Goal: Task Accomplishment & Management: Complete application form

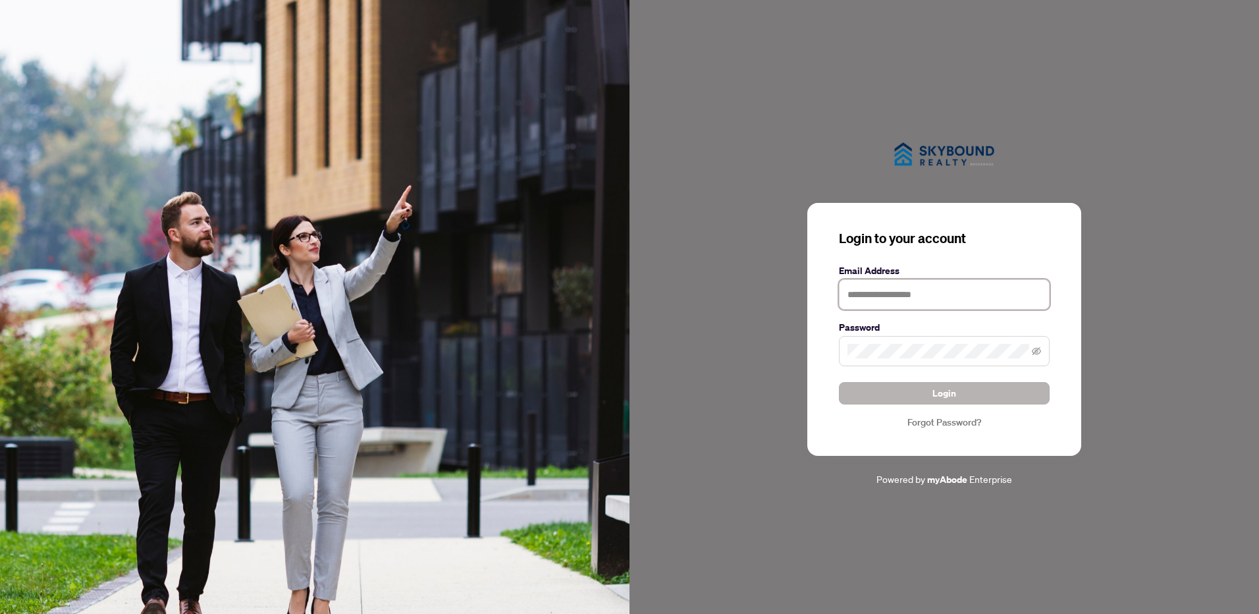
type input "**********"
click at [934, 390] on span "Login" at bounding box center [944, 393] width 24 height 21
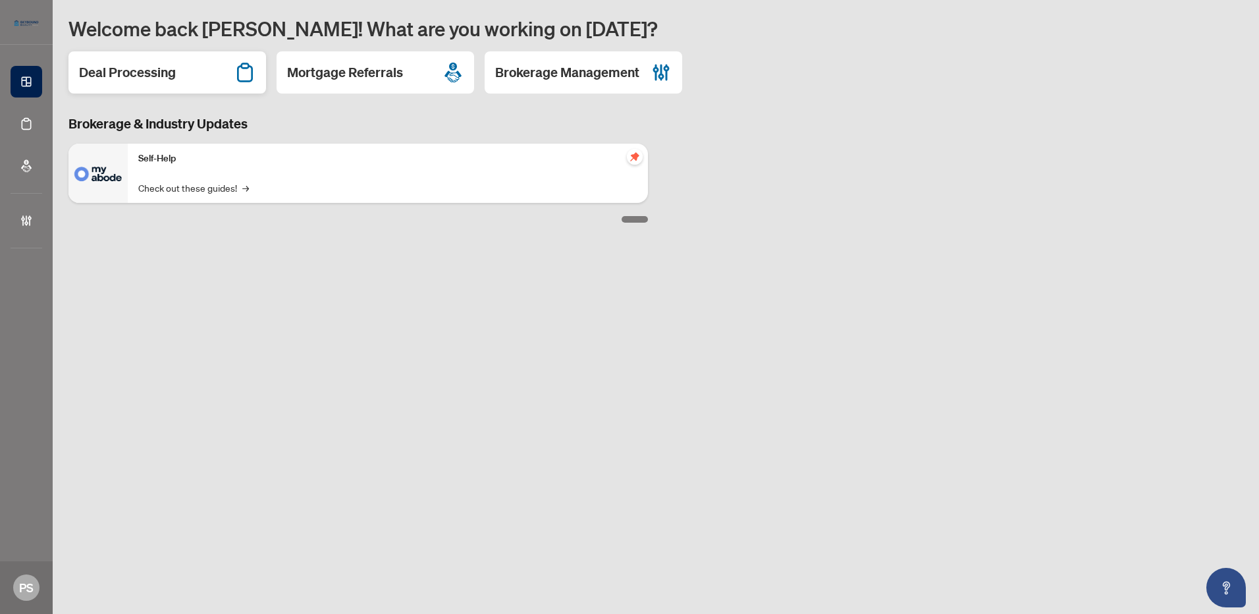
click at [99, 67] on h2 "Deal Processing" at bounding box center [127, 72] width 97 height 18
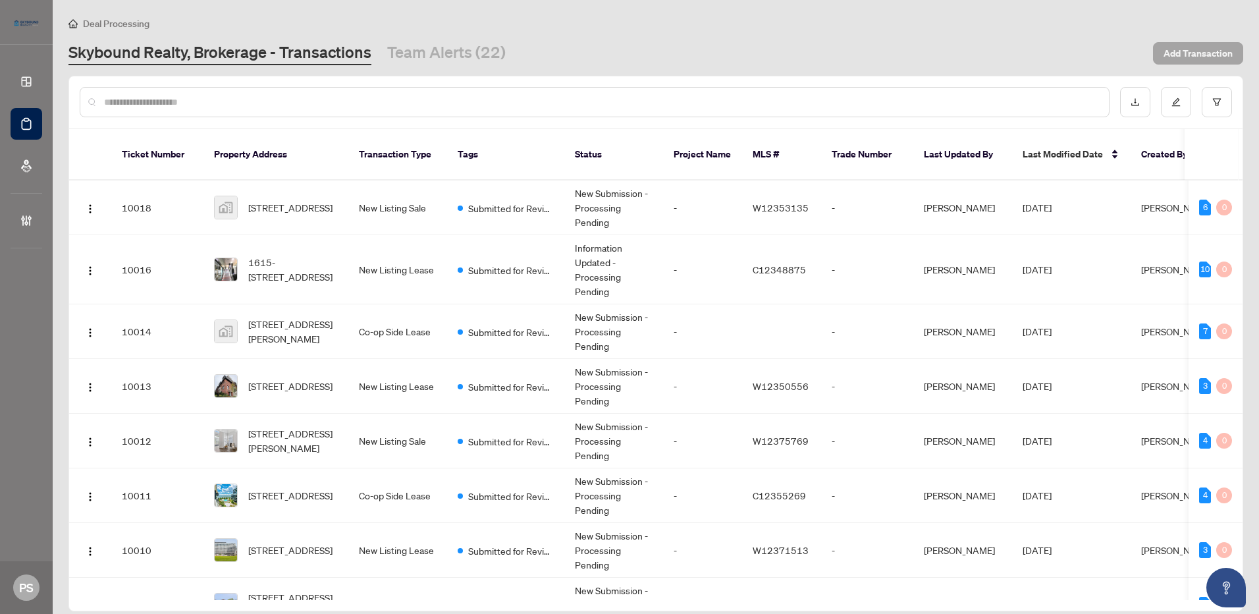
click at [1191, 47] on span "Add Transaction" at bounding box center [1198, 53] width 69 height 21
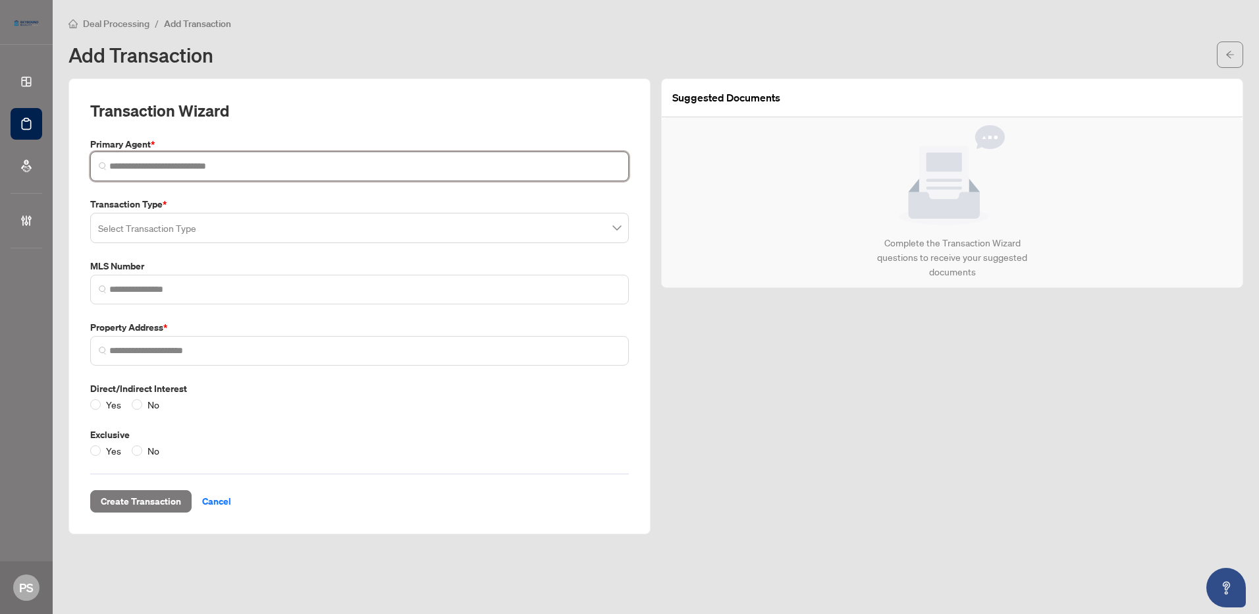
click at [248, 163] on input "search" at bounding box center [364, 166] width 511 height 14
type input "*"
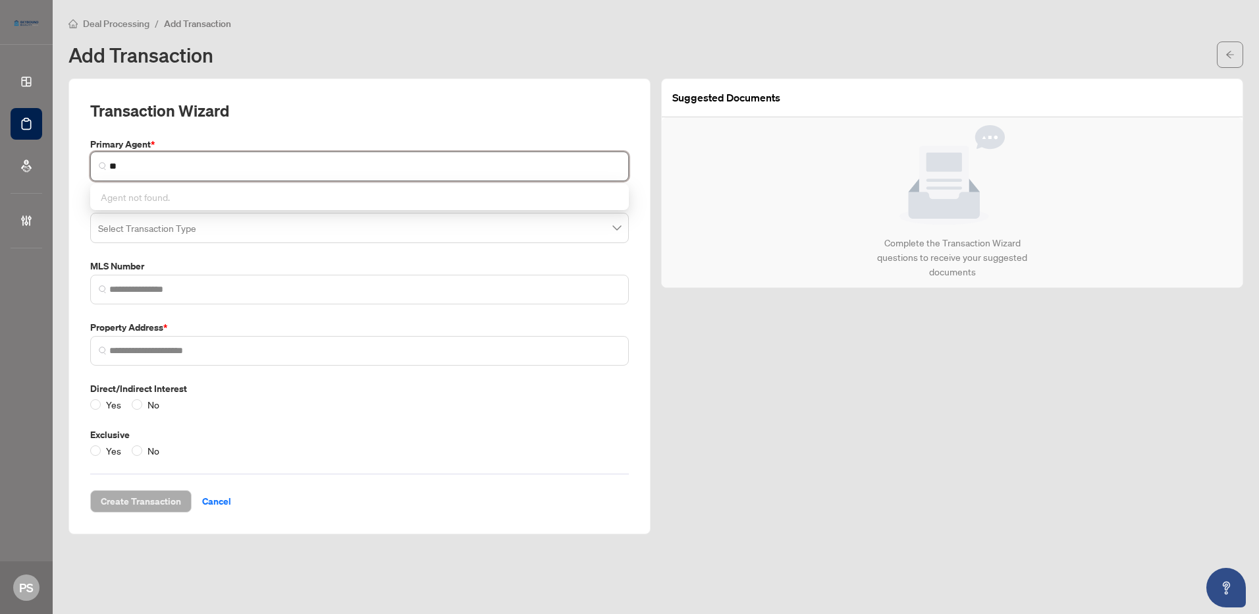
type input "*"
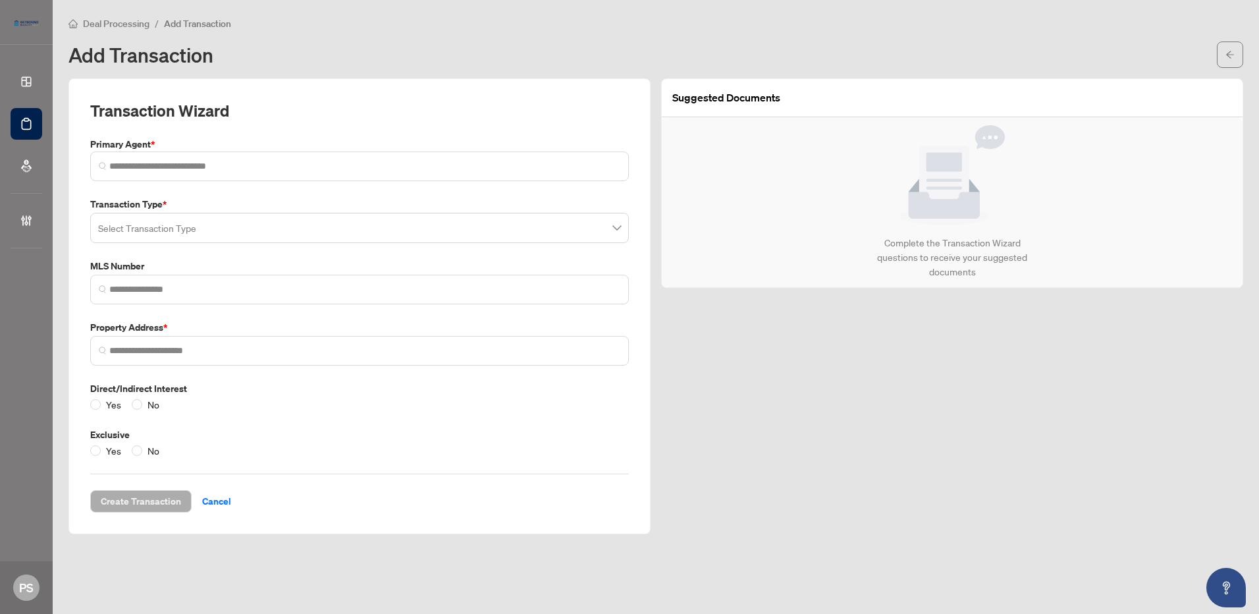
click at [169, 222] on div "Transaction Type * Select Transaction Type" at bounding box center [359, 220] width 549 height 46
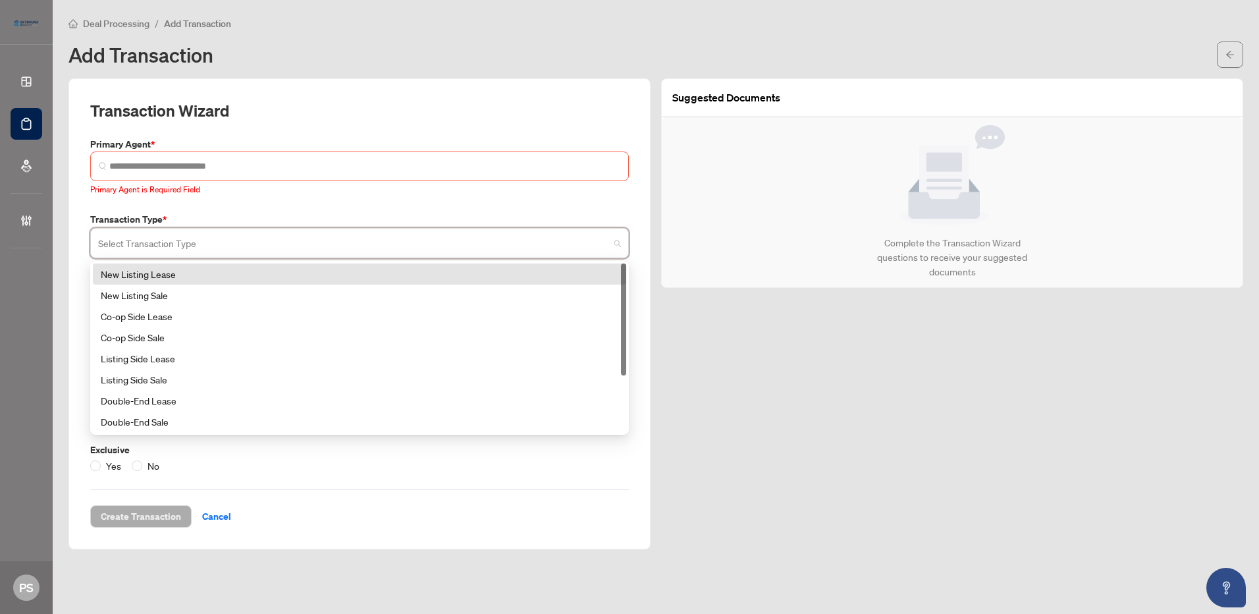
click at [165, 236] on input "search" at bounding box center [353, 244] width 511 height 29
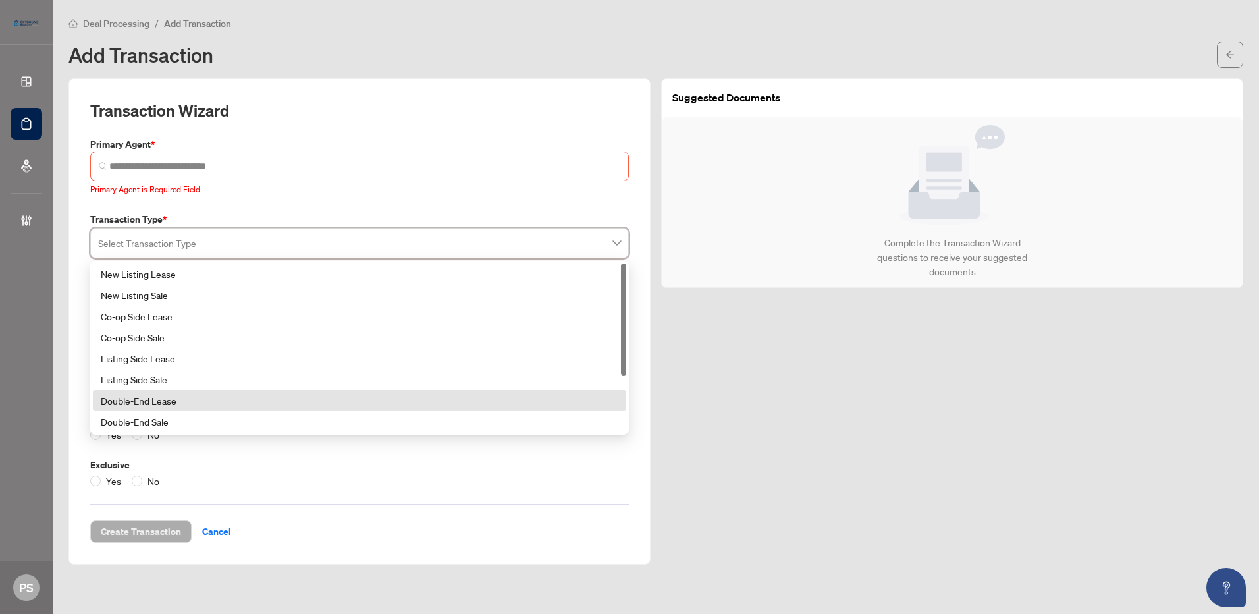
click at [855, 474] on div "Suggested Documents Complete the Transaction Wizard questions to receive your s…" at bounding box center [952, 321] width 593 height 486
